Goal: Obtain resource: Download file/media

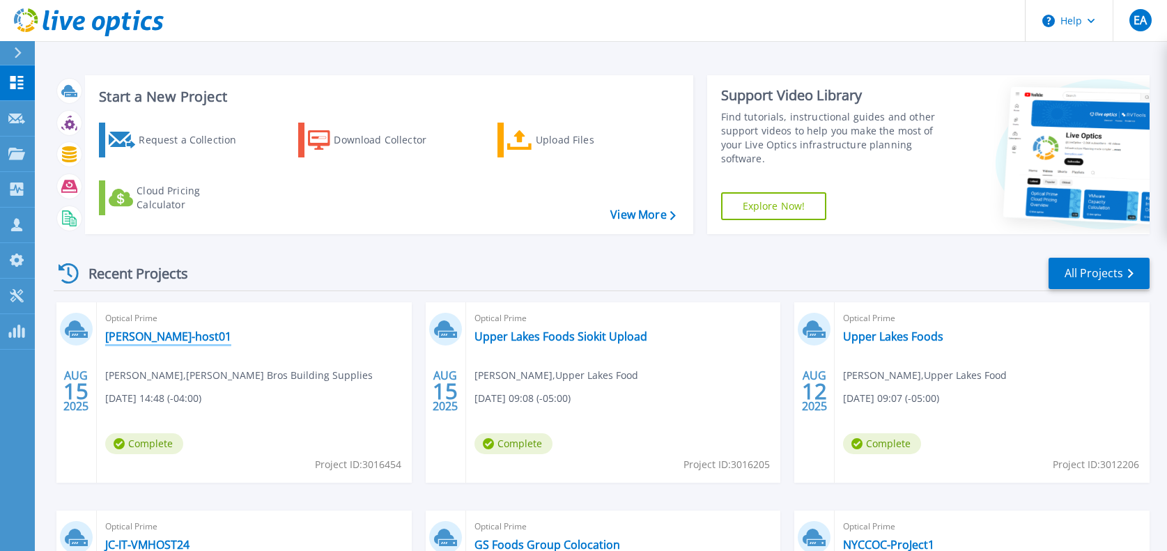
click at [139, 338] on link "[PERSON_NAME]-host01" at bounding box center [168, 336] width 126 height 14
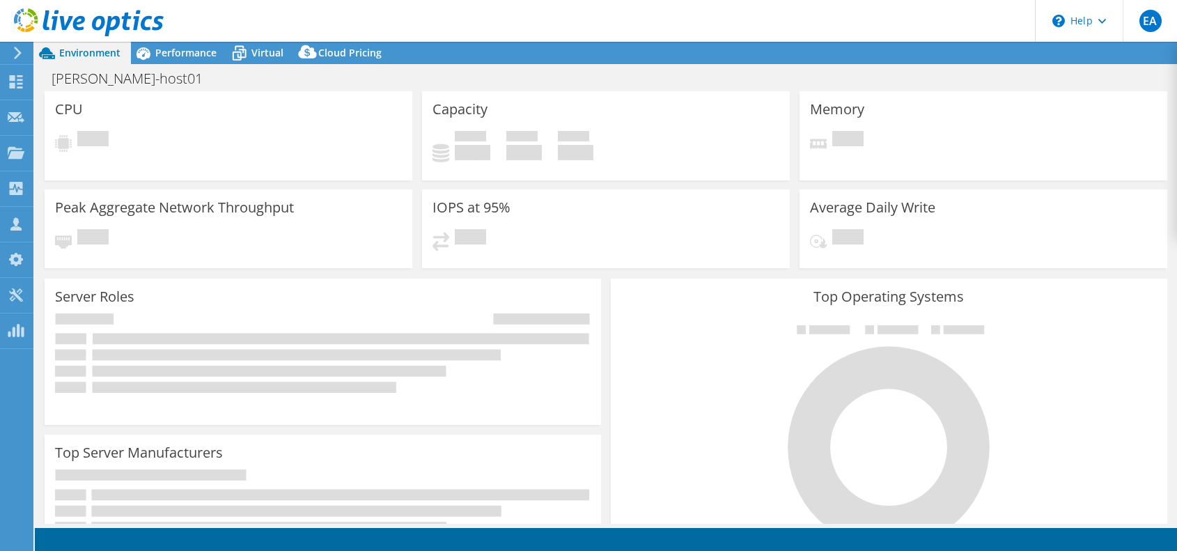
select select "USD"
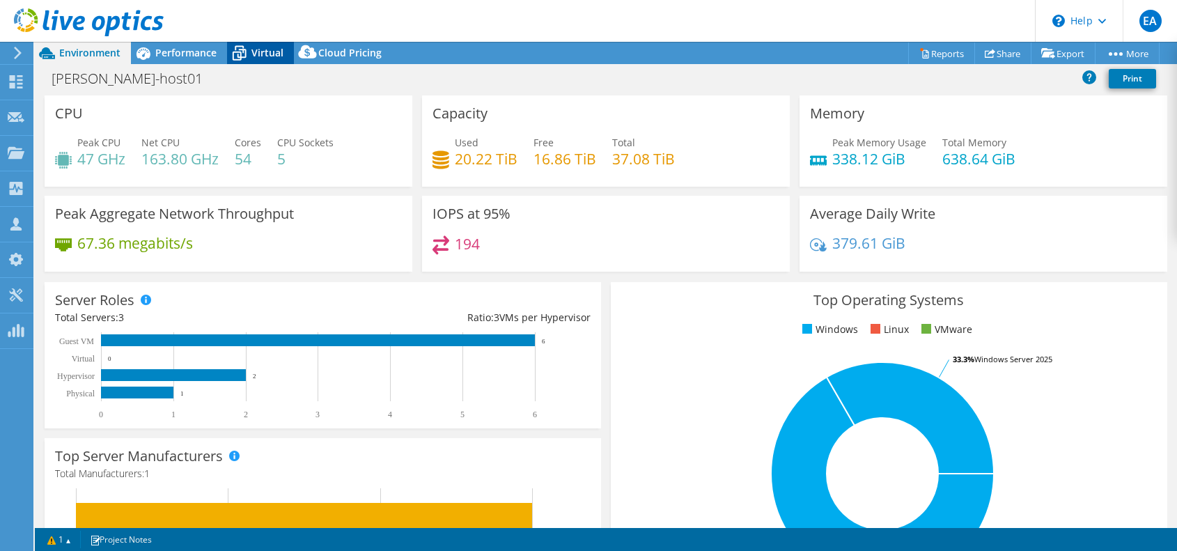
click at [260, 56] on span "Virtual" at bounding box center [267, 52] width 32 height 13
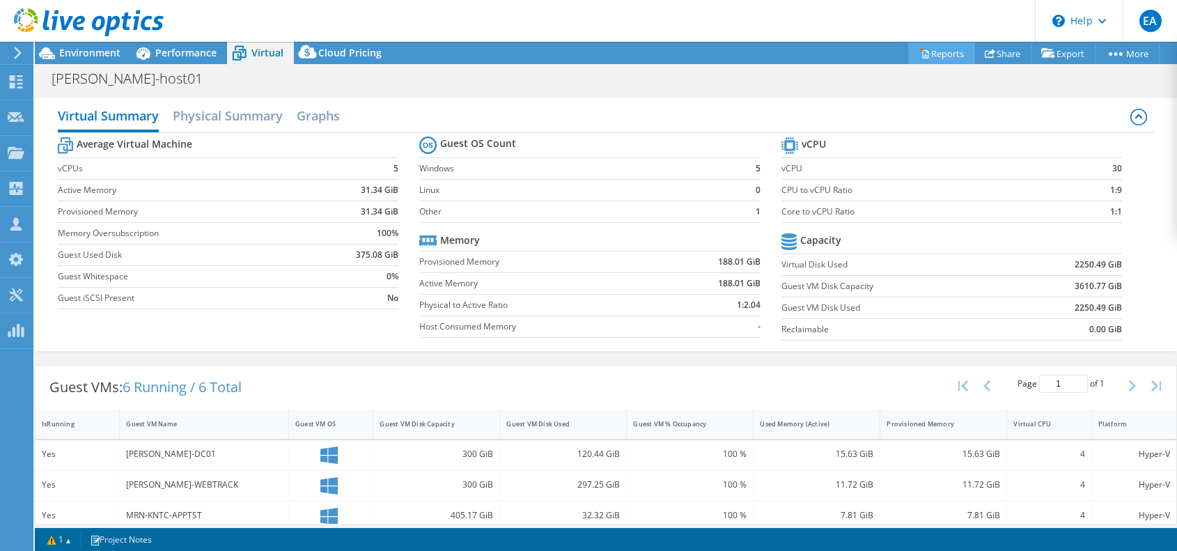
click at [923, 46] on link "Reports" at bounding box center [941, 53] width 67 height 22
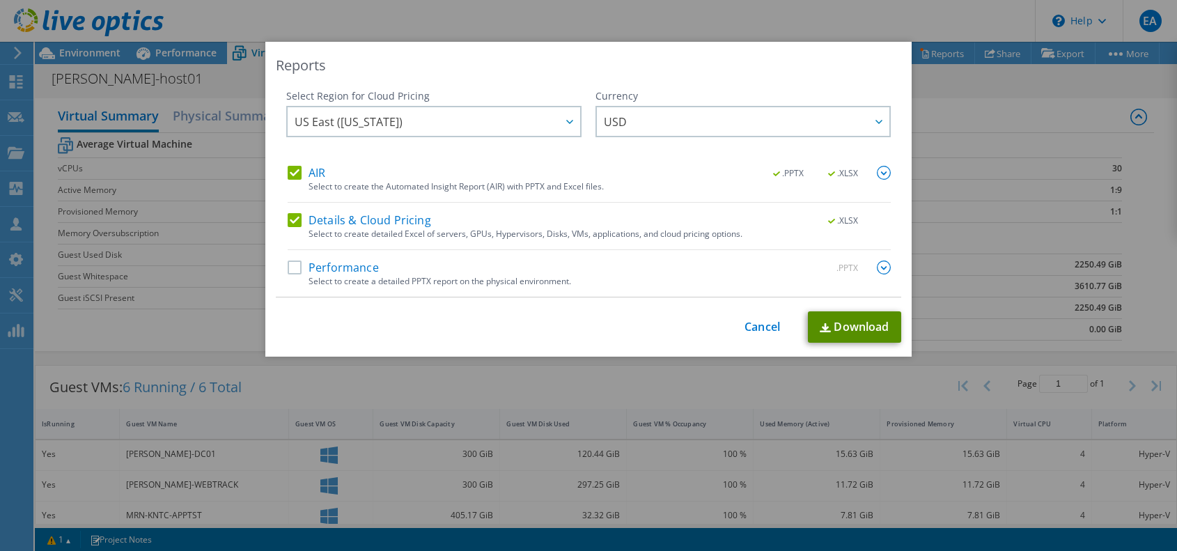
click at [841, 328] on link "Download" at bounding box center [854, 326] width 93 height 31
